Goal: Task Accomplishment & Management: Use online tool/utility

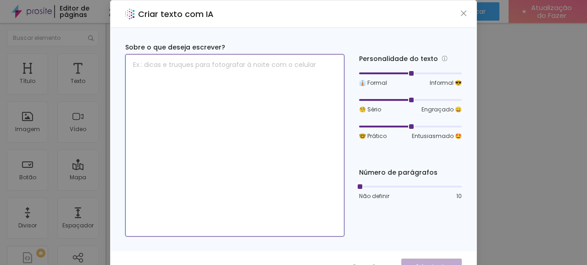
click at [212, 64] on textarea at bounding box center [234, 145] width 219 height 183
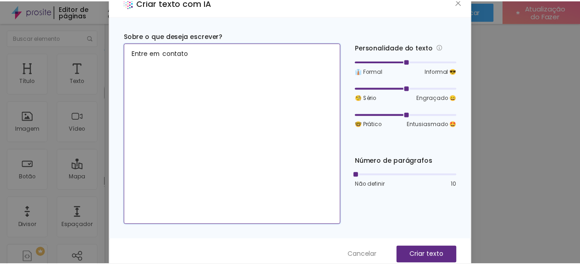
scroll to position [18, 0]
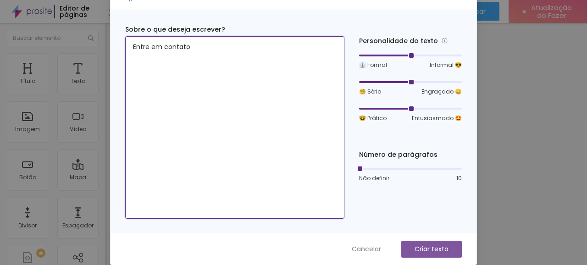
type textarea "Entre em contato"
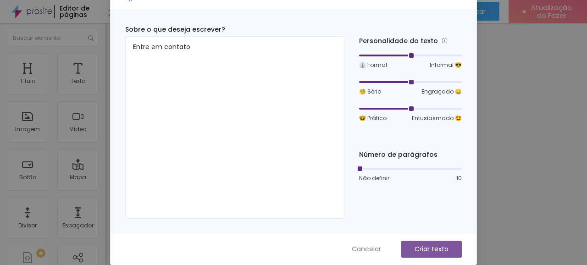
click at [409, 251] on button "Criar texto" at bounding box center [431, 249] width 61 height 17
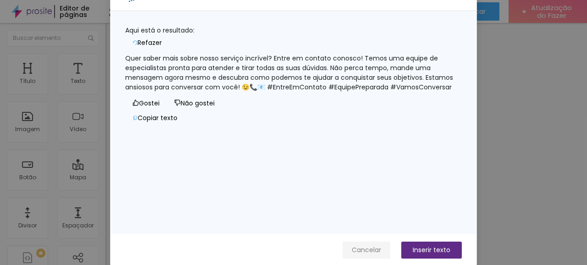
click at [365, 250] on font "Cancelar" at bounding box center [366, 249] width 29 height 9
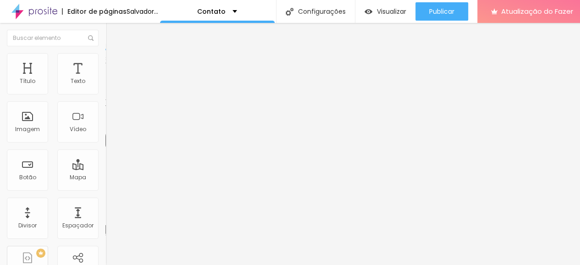
click at [106, 106] on font "Título 5" at bounding box center [116, 102] width 21 height 8
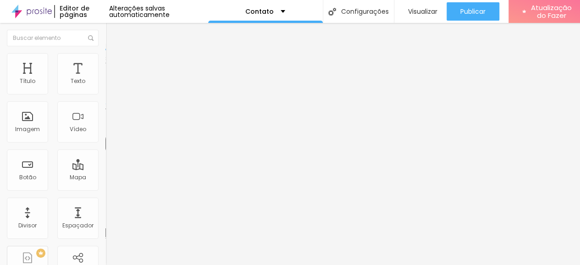
click at [106, 94] on font "Título 3" at bounding box center [119, 89] width 27 height 11
click at [106, 102] on font "Título 4" at bounding box center [118, 97] width 25 height 9
click at [106, 112] on div "Título 6 H6" at bounding box center [159, 110] width 106 height 6
click at [106, 87] on font "Título 2" at bounding box center [121, 80] width 30 height 11
type input "29"
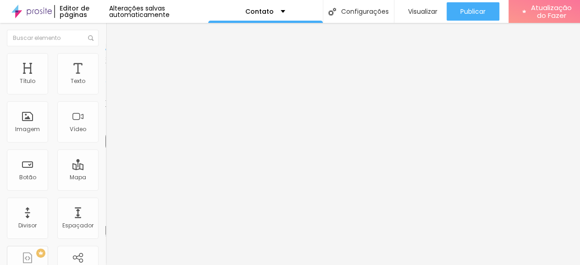
type input "29"
type input "27"
type input "26"
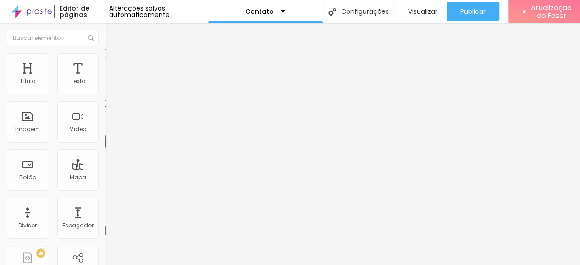
type input "25"
type input "23"
type input "22"
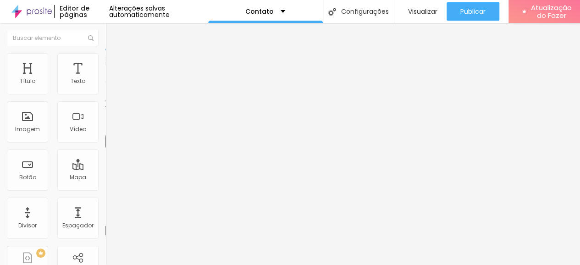
type input "22"
type input "21"
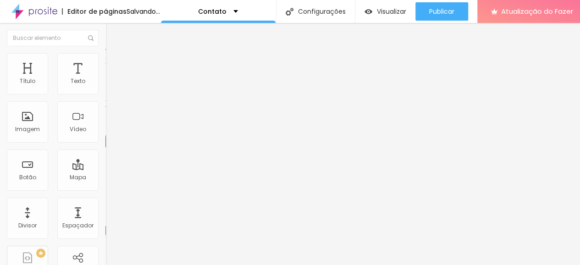
type input "22"
type input "23"
drag, startPoint x: 32, startPoint y: 192, endPoint x: 27, endPoint y: 193, distance: 4.7
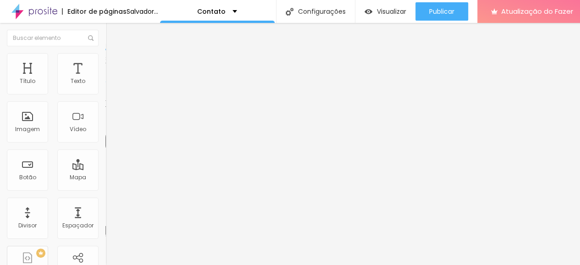
type input "23"
click at [106, 217] on input "range" at bounding box center [135, 220] width 59 height 7
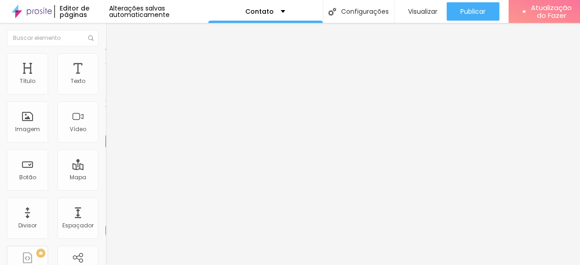
click at [106, 106] on span "Título 5" at bounding box center [116, 103] width 21 height 8
click at [106, 114] on font "Título 6" at bounding box center [114, 110] width 17 height 7
type input "22"
type input "21"
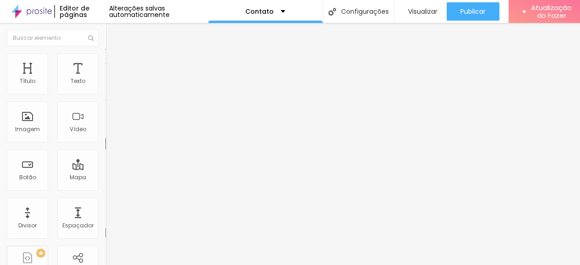
type input "21"
type input "20"
type input "19"
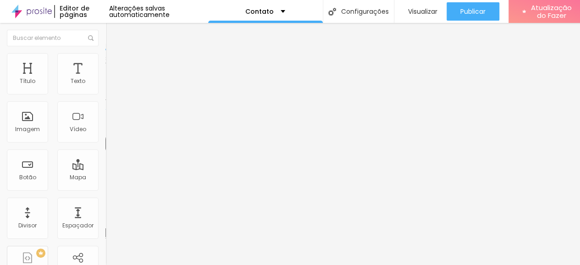
type input "18"
click at [106, 220] on input "range" at bounding box center [135, 223] width 59 height 7
click at [106, 79] on font "Título 1" at bounding box center [121, 72] width 31 height 13
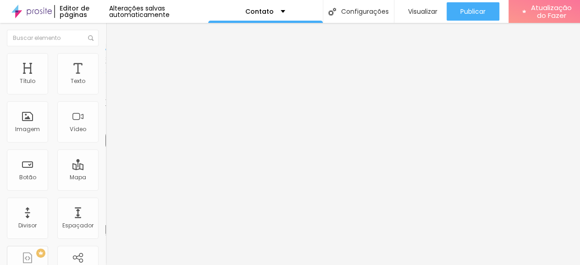
click at [106, 94] on font "Título 3" at bounding box center [119, 89] width 27 height 11
click at [106, 102] on font "Título 4" at bounding box center [118, 97] width 25 height 9
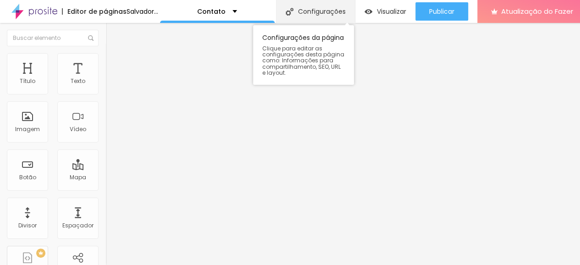
click at [346, 15] on font "Configurações" at bounding box center [322, 11] width 48 height 9
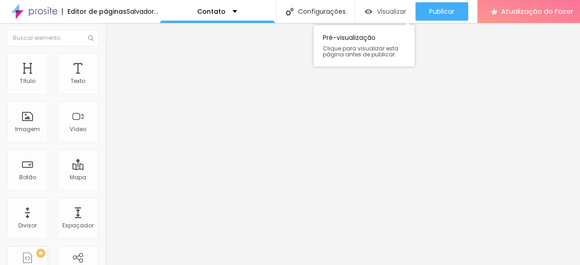
click at [406, 10] on font "Visualizar" at bounding box center [391, 11] width 29 height 9
click at [36, 8] on img at bounding box center [34, 11] width 46 height 23
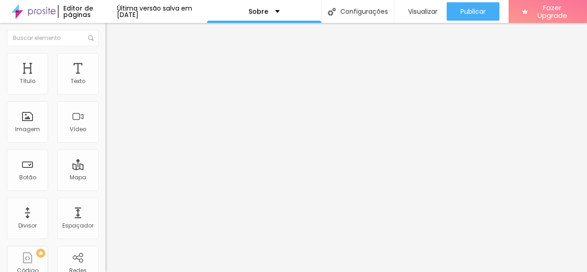
type input "17"
type input "16"
click at [106, 169] on input "range" at bounding box center [135, 172] width 59 height 7
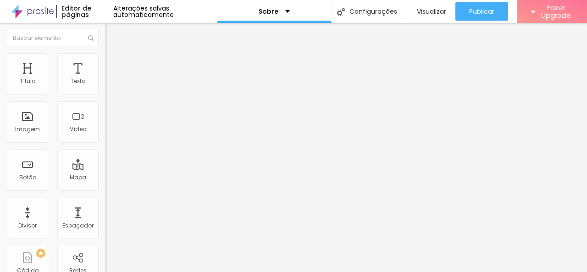
type input "15"
type input "16"
click at [106, 169] on input "range" at bounding box center [135, 172] width 59 height 7
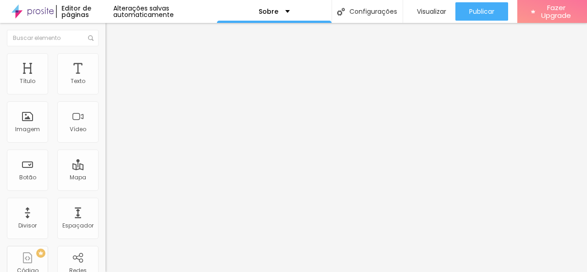
click at [106, 191] on img at bounding box center [109, 194] width 6 height 6
click at [106, 185] on div "Instagram" at bounding box center [159, 188] width 106 height 6
paste input "[URL][DOMAIN_NAME]"
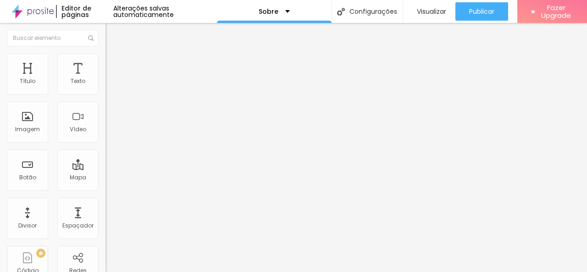
scroll to position [0, 63]
type input "https://[URL][DOMAIN_NAME]"
click at [106, 185] on div "Instagram" at bounding box center [159, 188] width 106 height 6
click at [106, 196] on div "Instagram" at bounding box center [159, 251] width 106 height 110
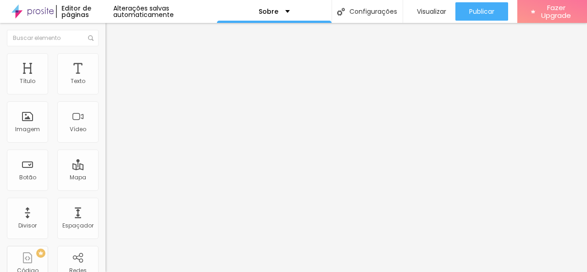
click at [106, 196] on div "WhatsApp" at bounding box center [159, 251] width 106 height 110
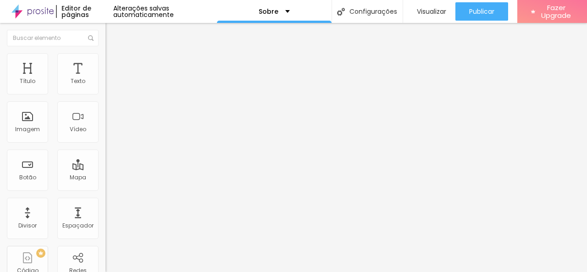
click at [106, 62] on li "Avançado" at bounding box center [159, 66] width 106 height 9
click at [114, 63] on span "Estilo" at bounding box center [121, 60] width 14 height 8
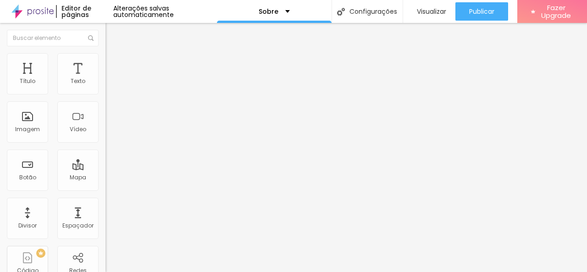
click at [114, 54] on span "Conteúdo" at bounding box center [128, 50] width 28 height 8
click at [22, 123] on div "Imagem" at bounding box center [27, 121] width 41 height 41
click at [36, 131] on div "Imagem" at bounding box center [27, 129] width 25 height 6
click at [34, 130] on div "Imagem" at bounding box center [27, 129] width 25 height 6
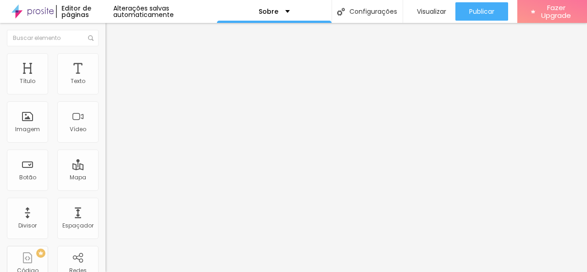
click at [433, 10] on span "Visualizar" at bounding box center [431, 11] width 29 height 7
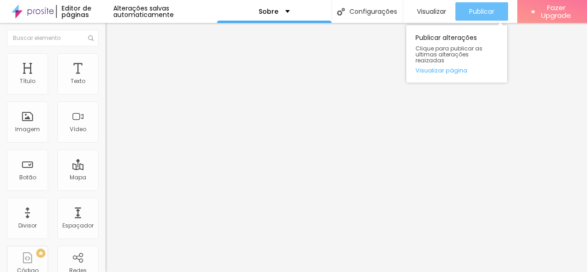
click at [478, 11] on span "Publicar" at bounding box center [481, 11] width 25 height 7
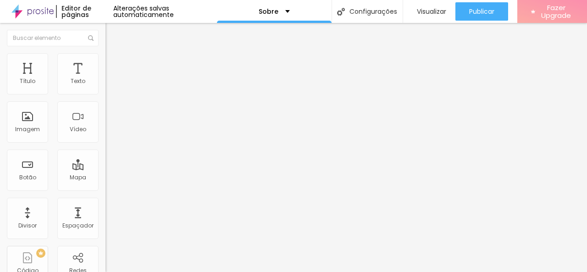
click at [539, 12] on span "Fazer Upgrade" at bounding box center [556, 12] width 34 height 16
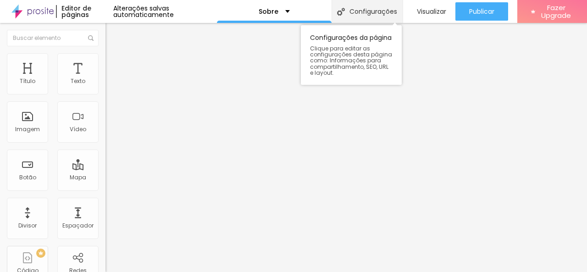
click at [363, 12] on div "Configurações" at bounding box center [367, 11] width 71 height 23
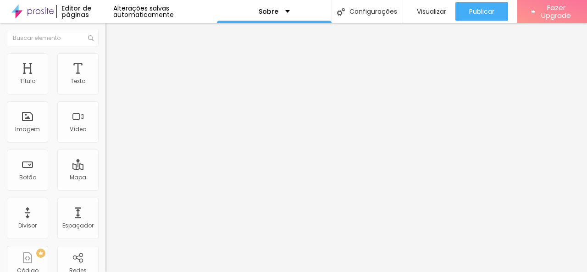
click at [286, 11] on div "Sobre" at bounding box center [274, 11] width 115 height 23
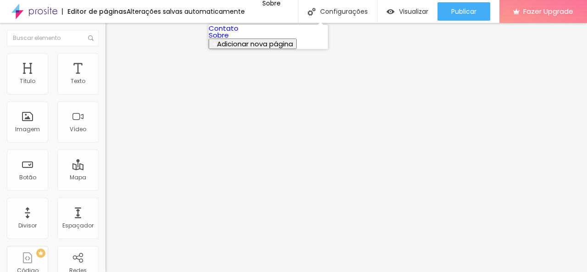
click at [237, 33] on link "Contato" at bounding box center [224, 28] width 30 height 10
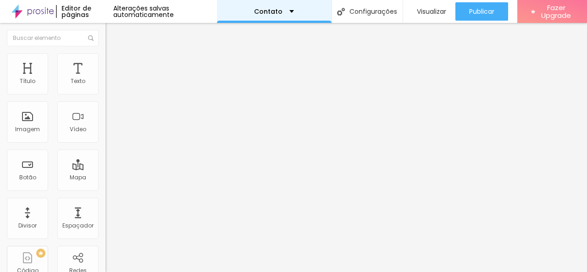
click at [285, 10] on div "Contato" at bounding box center [274, 11] width 40 height 6
